Goal: Navigation & Orientation: Find specific page/section

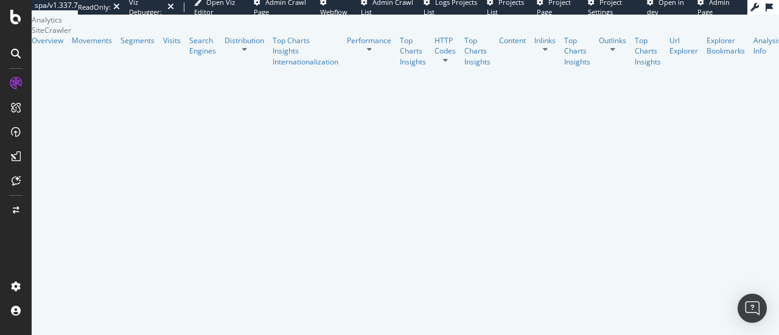
scroll to position [320, 0]
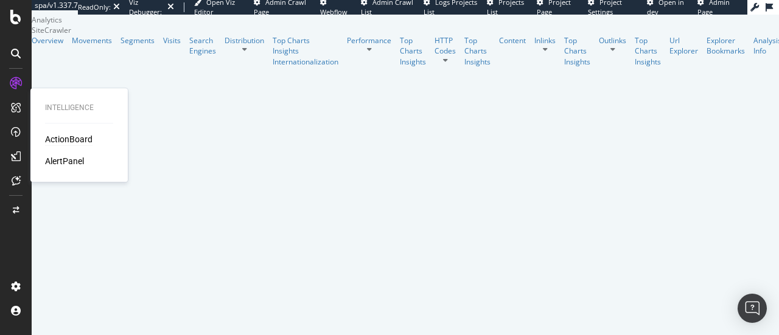
click at [67, 136] on div "ActionBoard" at bounding box center [68, 139] width 47 height 12
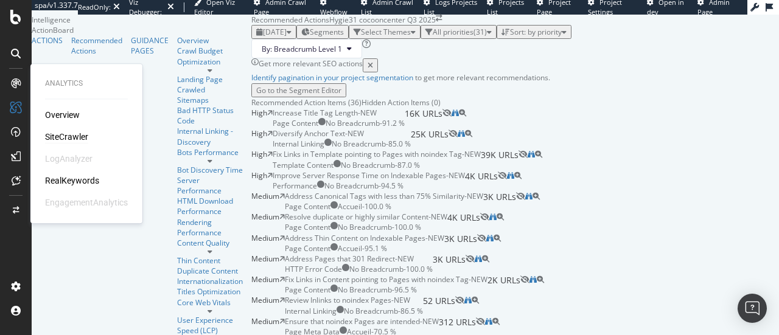
click at [87, 137] on div "SiteCrawler" at bounding box center [66, 137] width 43 height 12
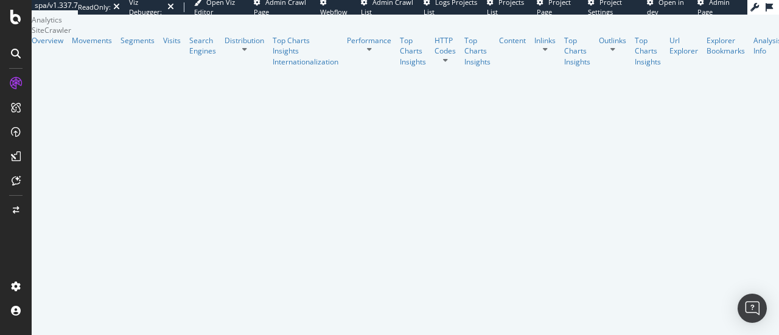
scroll to position [1162, 0]
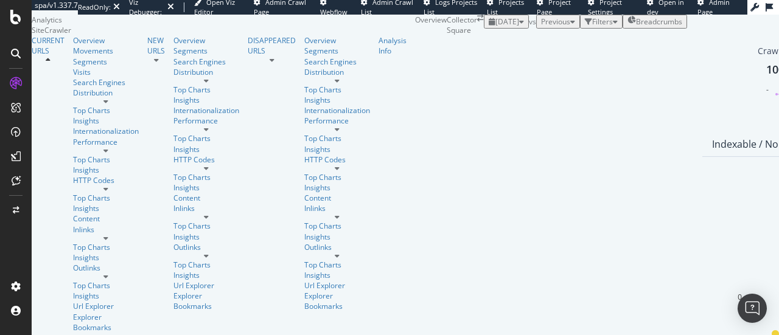
scroll to position [17, 0]
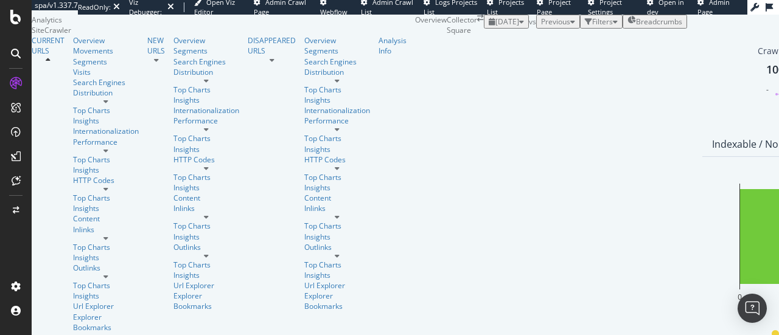
click at [18, 52] on icon at bounding box center [16, 54] width 10 height 10
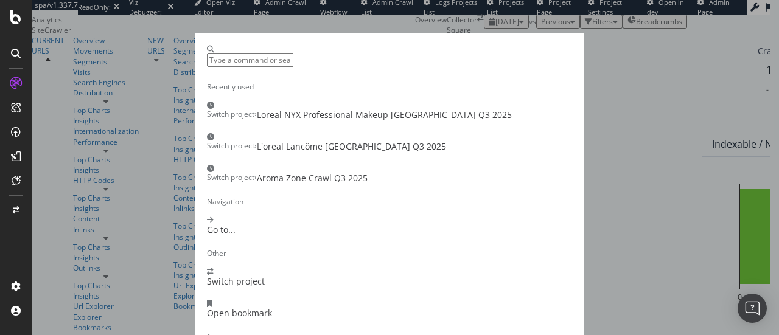
scroll to position [0, 0]
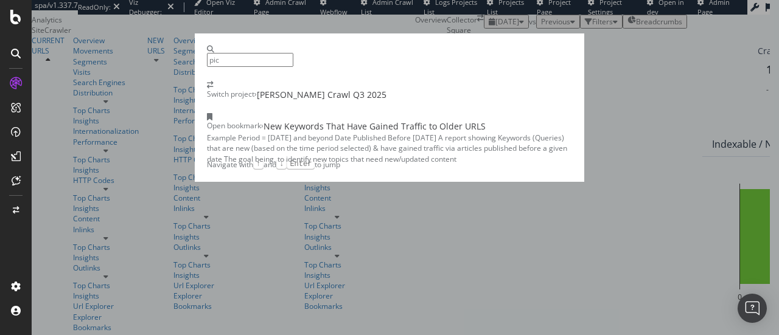
type input "pic"
click at [332, 101] on div "Picard Crawl Q3 2025" at bounding box center [322, 95] width 130 height 12
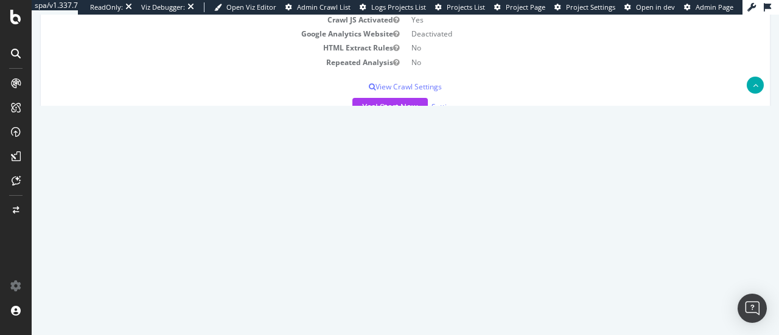
scroll to position [180, 0]
click at [106, 217] on link "2025 Aug. 28th report" at bounding box center [82, 221] width 47 height 10
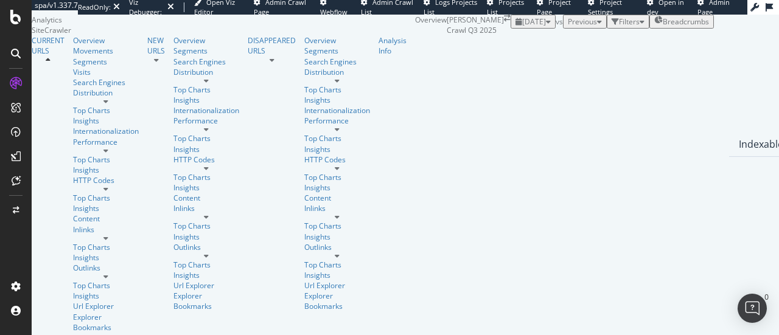
scroll to position [1442, 0]
